Goal: Task Accomplishment & Management: Manage account settings

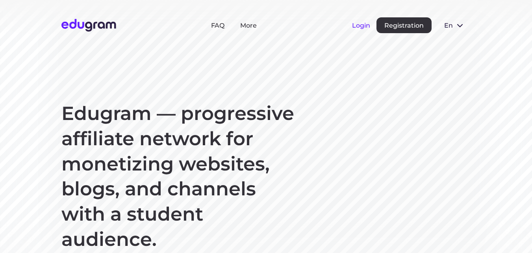
click at [365, 28] on button "Login" at bounding box center [361, 25] width 18 height 7
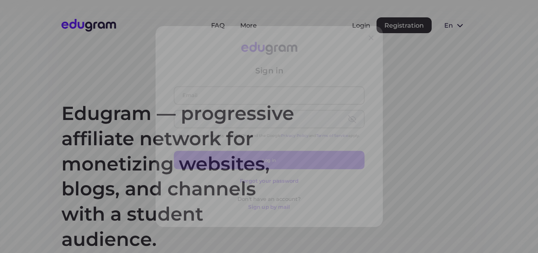
type input "dimittross@yandex.ru"
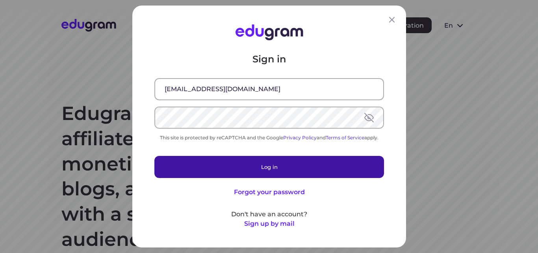
click at [279, 164] on button "Log in" at bounding box center [269, 167] width 230 height 22
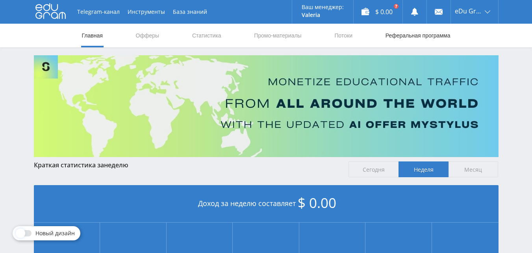
click at [400, 39] on link "Реферальная программа" at bounding box center [418, 36] width 67 height 24
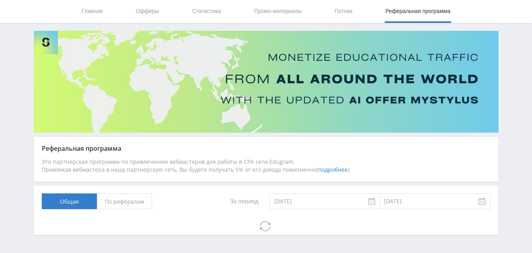
scroll to position [50, 0]
